Goal: Find specific page/section: Find specific page/section

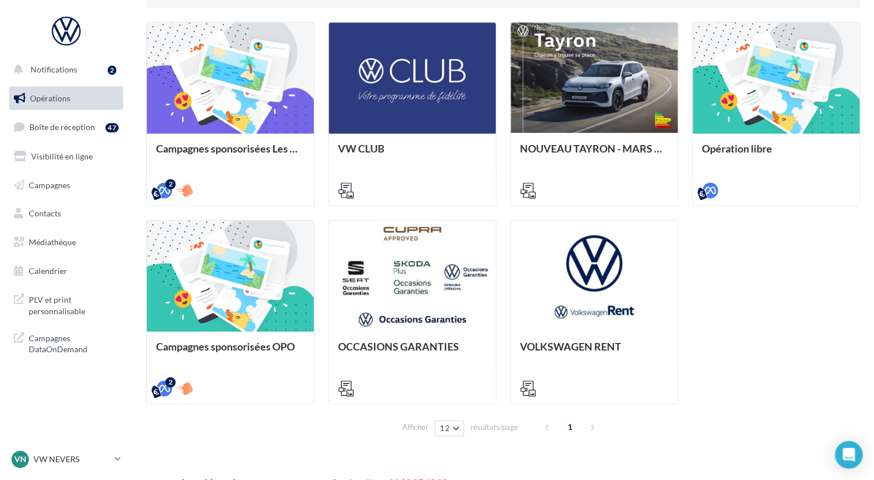
scroll to position [331, 0]
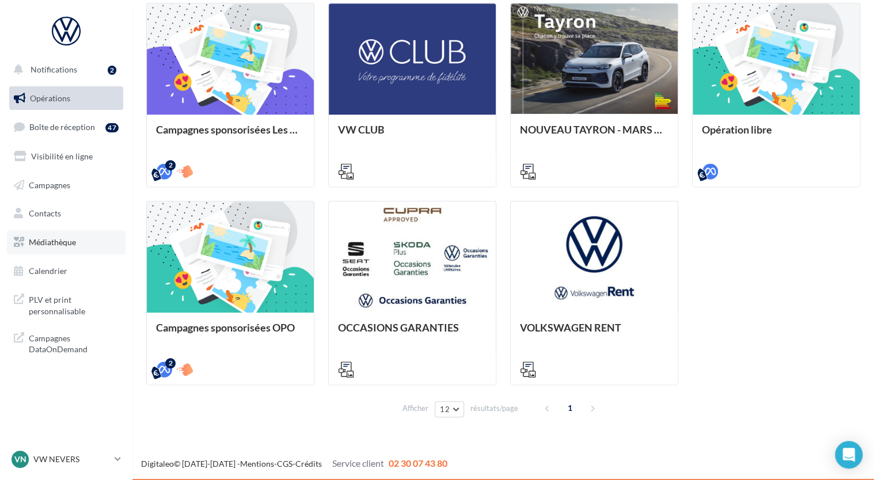
click at [51, 242] on span "Médiathèque" at bounding box center [52, 242] width 47 height 10
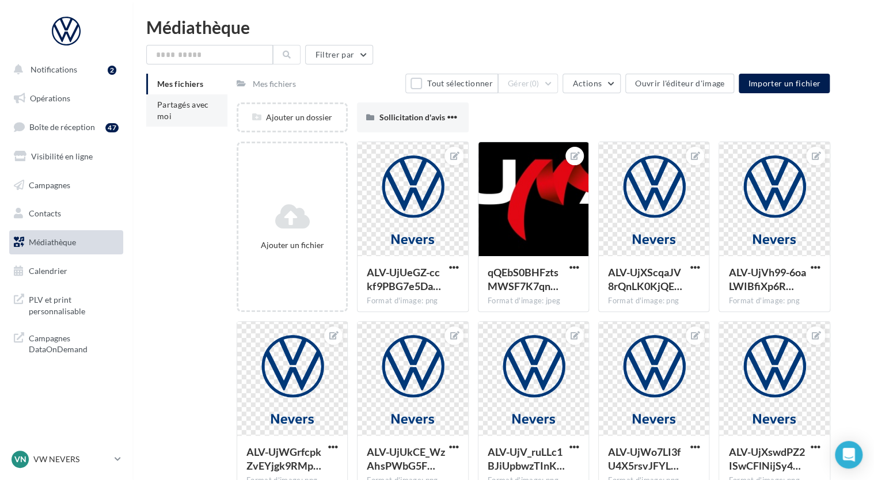
click at [171, 102] on span "Partagés avec moi" at bounding box center [183, 110] width 52 height 21
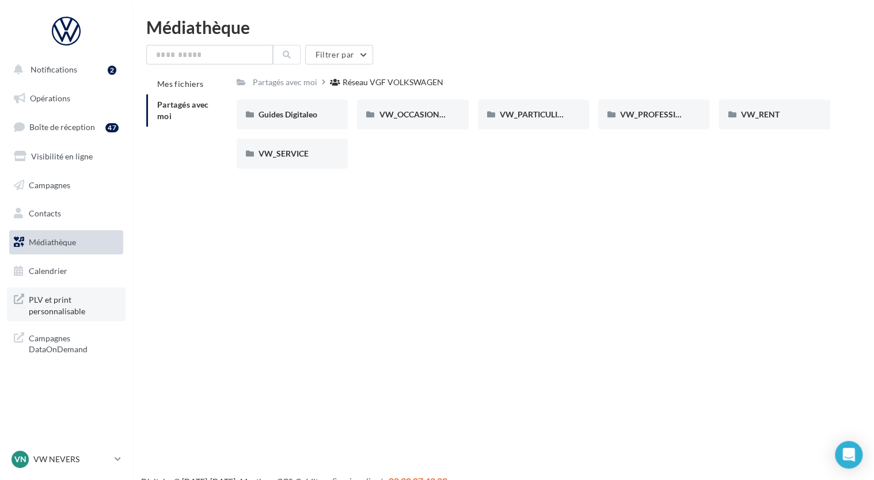
click at [57, 308] on span "PLV et print personnalisable" at bounding box center [74, 304] width 90 height 25
click at [54, 298] on span "PLV et print personnalisable" at bounding box center [74, 304] width 90 height 25
click at [58, 298] on span "PLV et print personnalisable" at bounding box center [74, 304] width 90 height 25
click at [62, 308] on span "PLV et print personnalisable" at bounding box center [74, 304] width 90 height 25
